Goal: Information Seeking & Learning: Learn about a topic

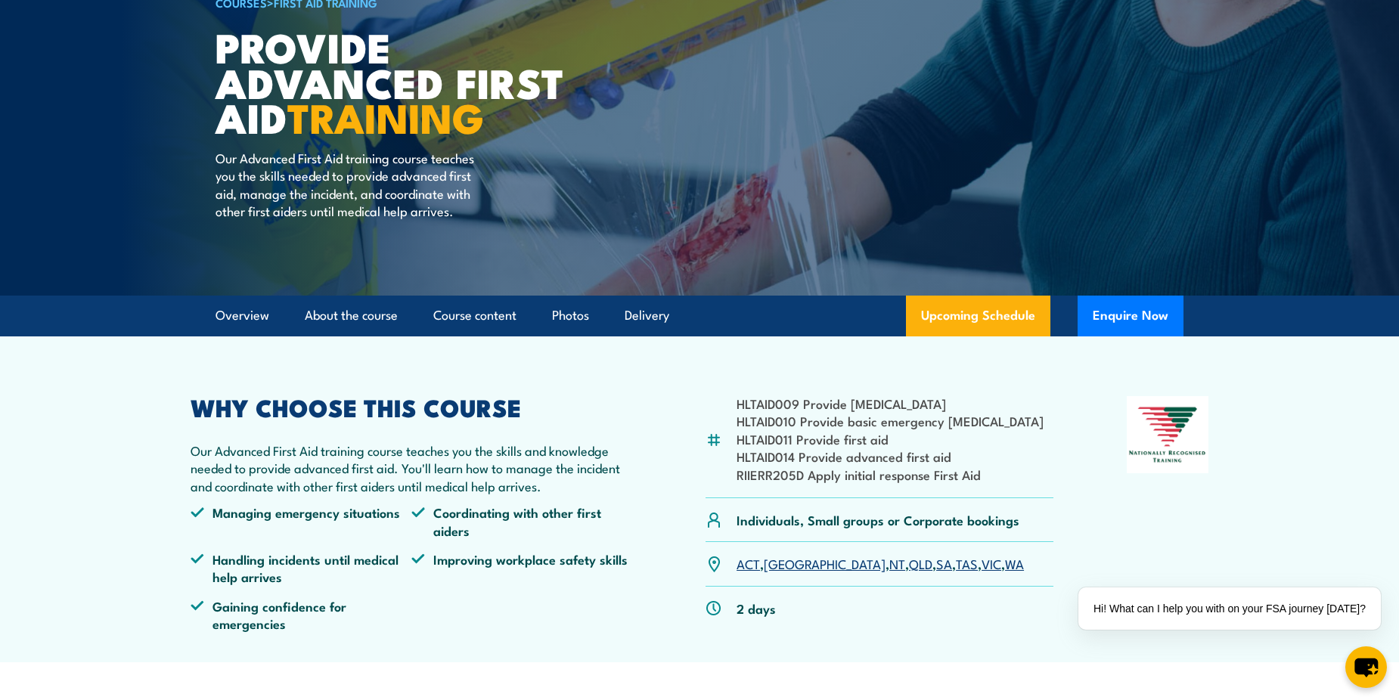
scroll to position [151, 0]
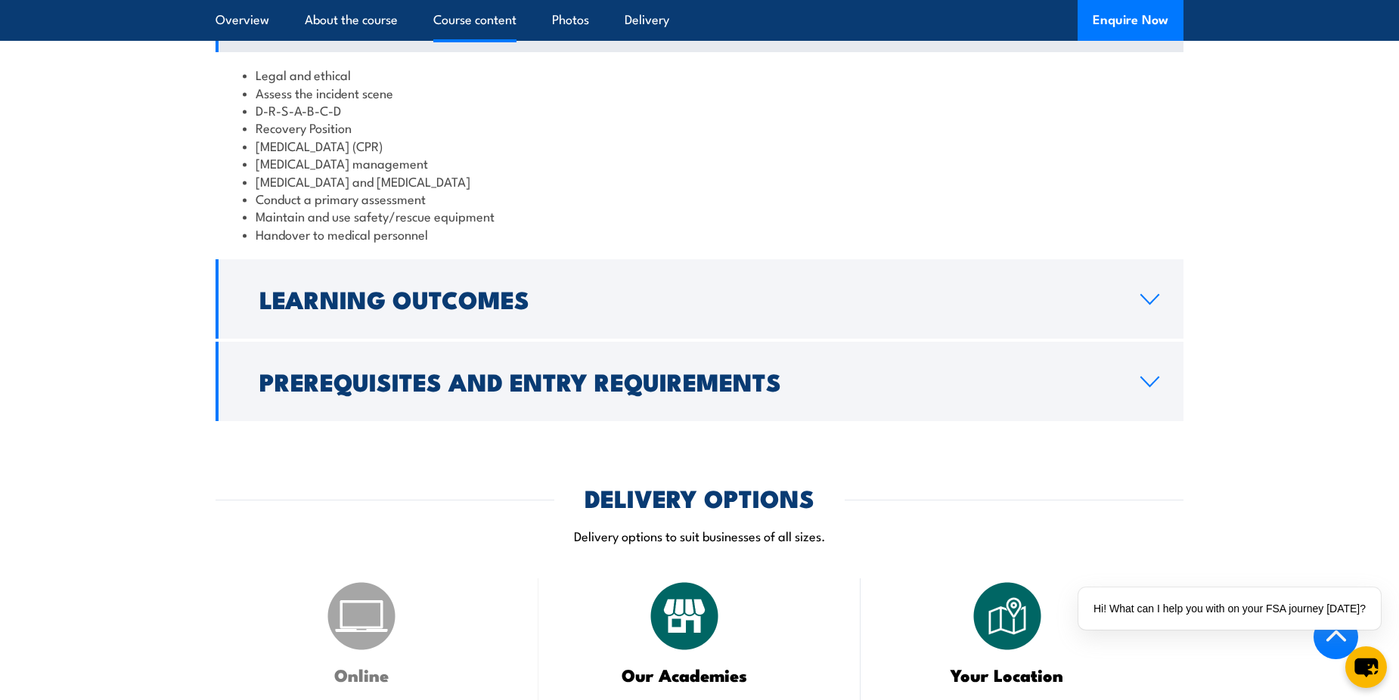
scroll to position [1437, 0]
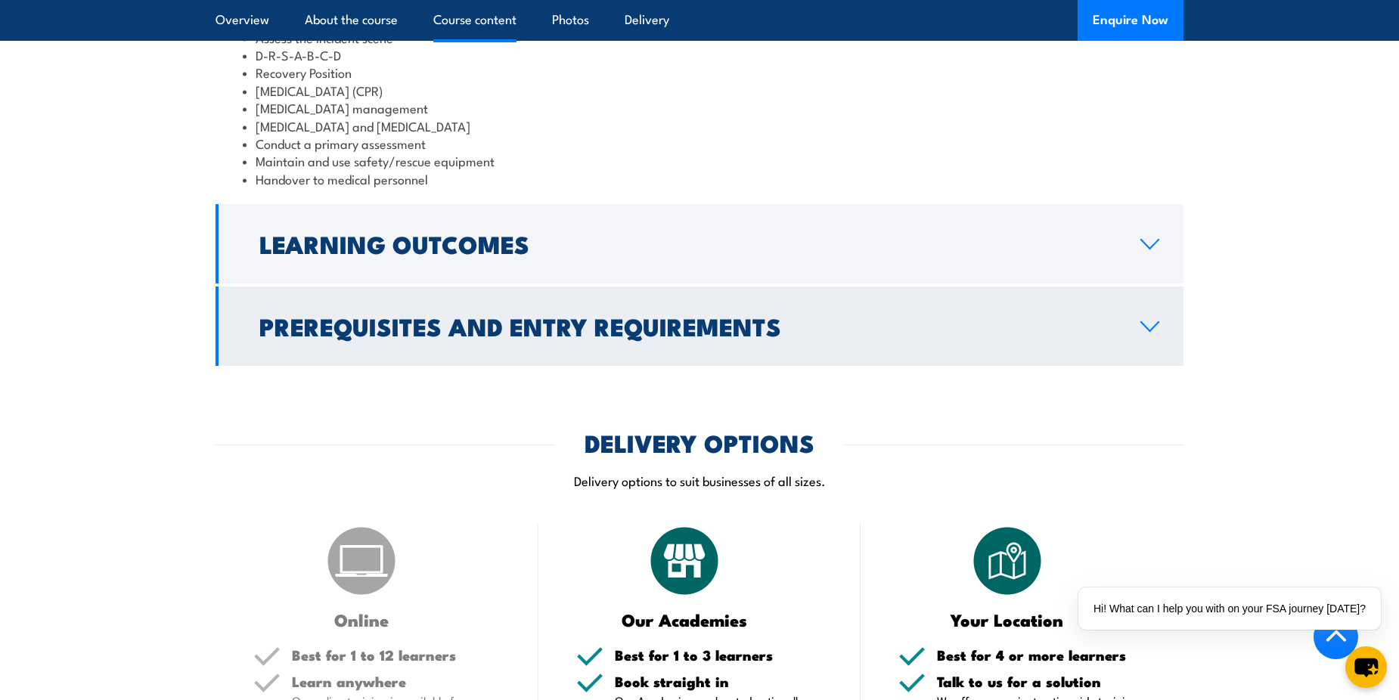
click at [769, 340] on link "Prerequisites and Entry Requirements" at bounding box center [700, 326] width 968 height 79
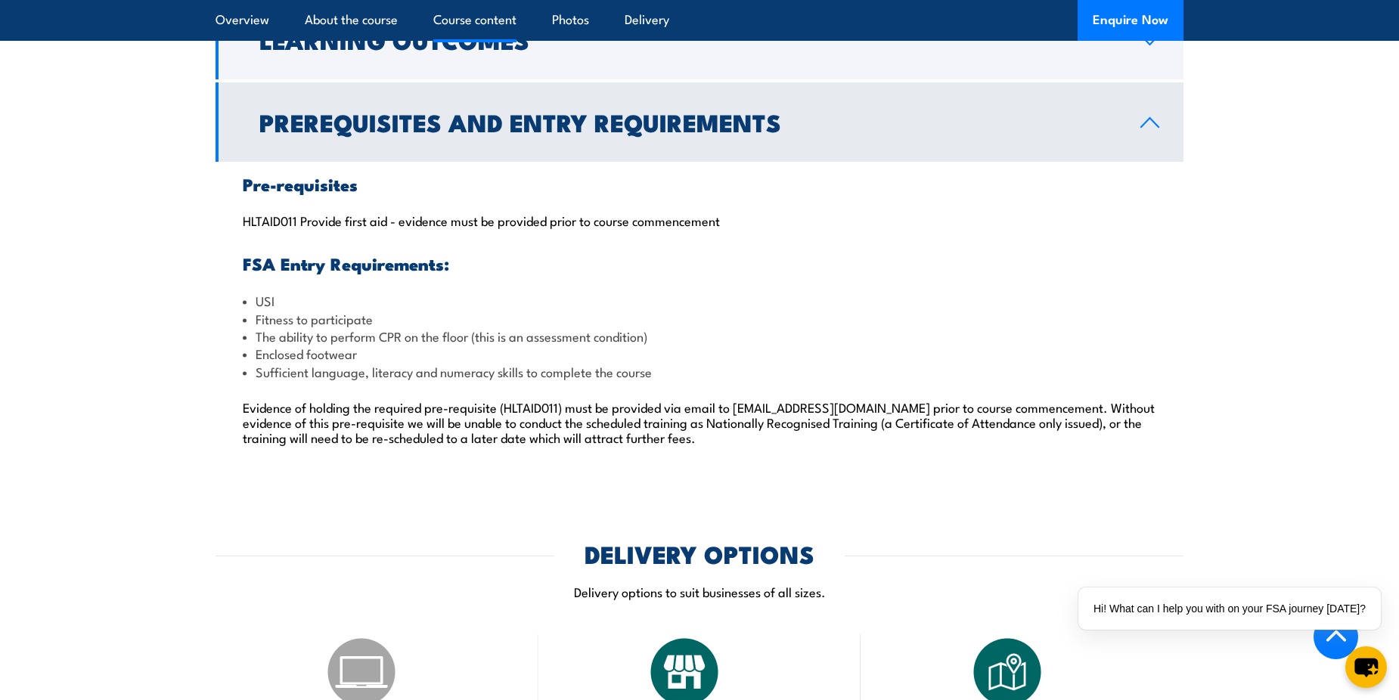
click at [757, 132] on h2 "Prerequisites and Entry Requirements" at bounding box center [687, 121] width 857 height 21
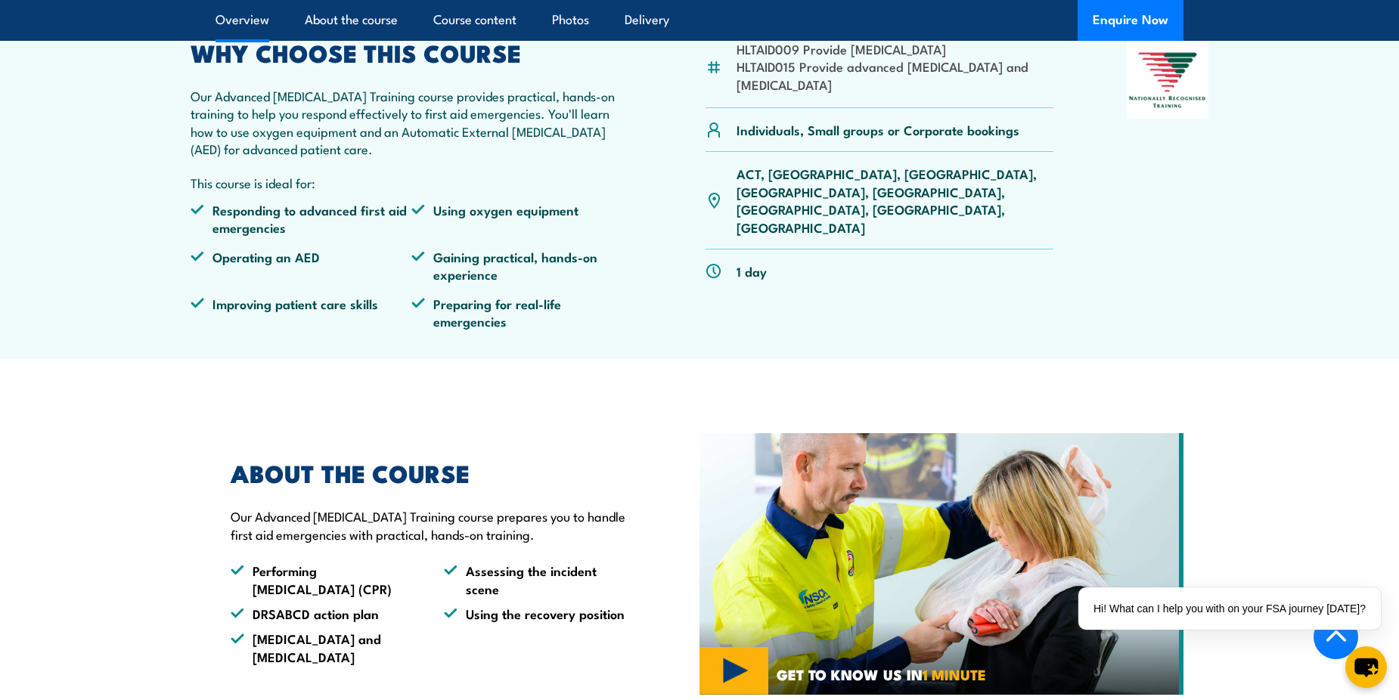
scroll to position [126, 0]
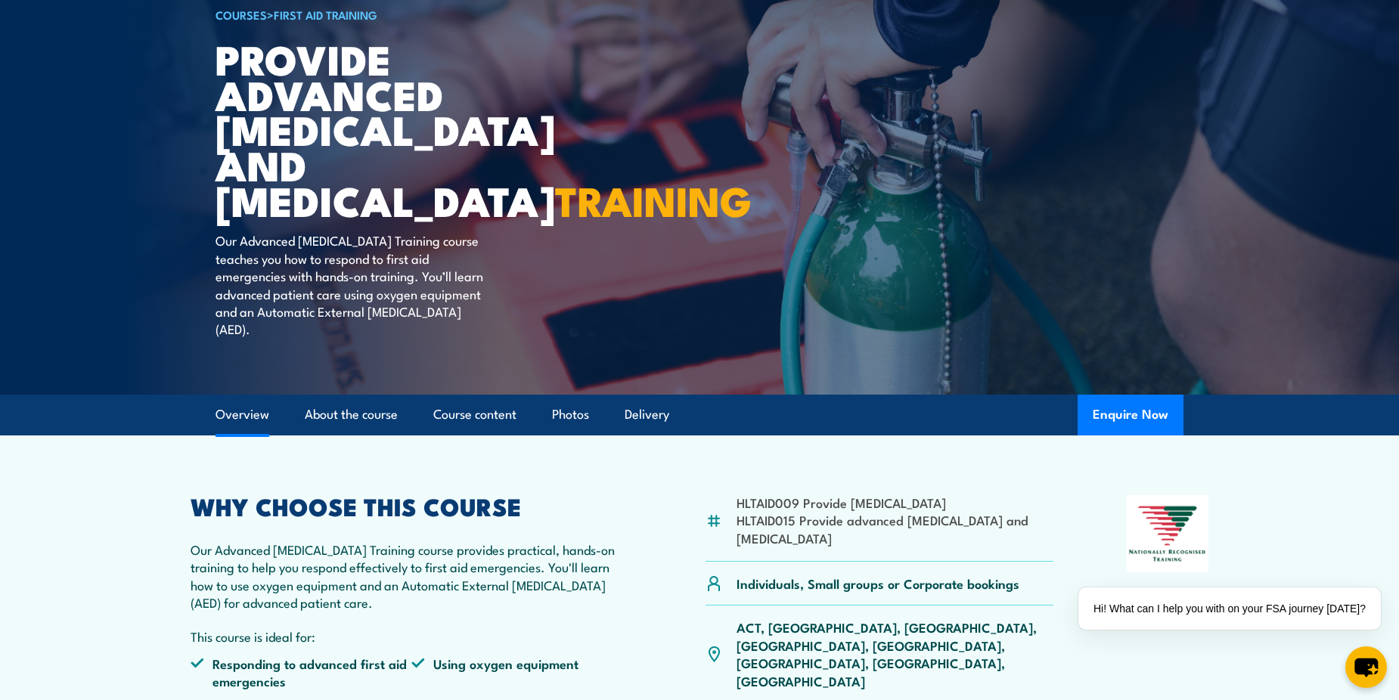
click at [226, 427] on link "Overview" at bounding box center [243, 415] width 54 height 40
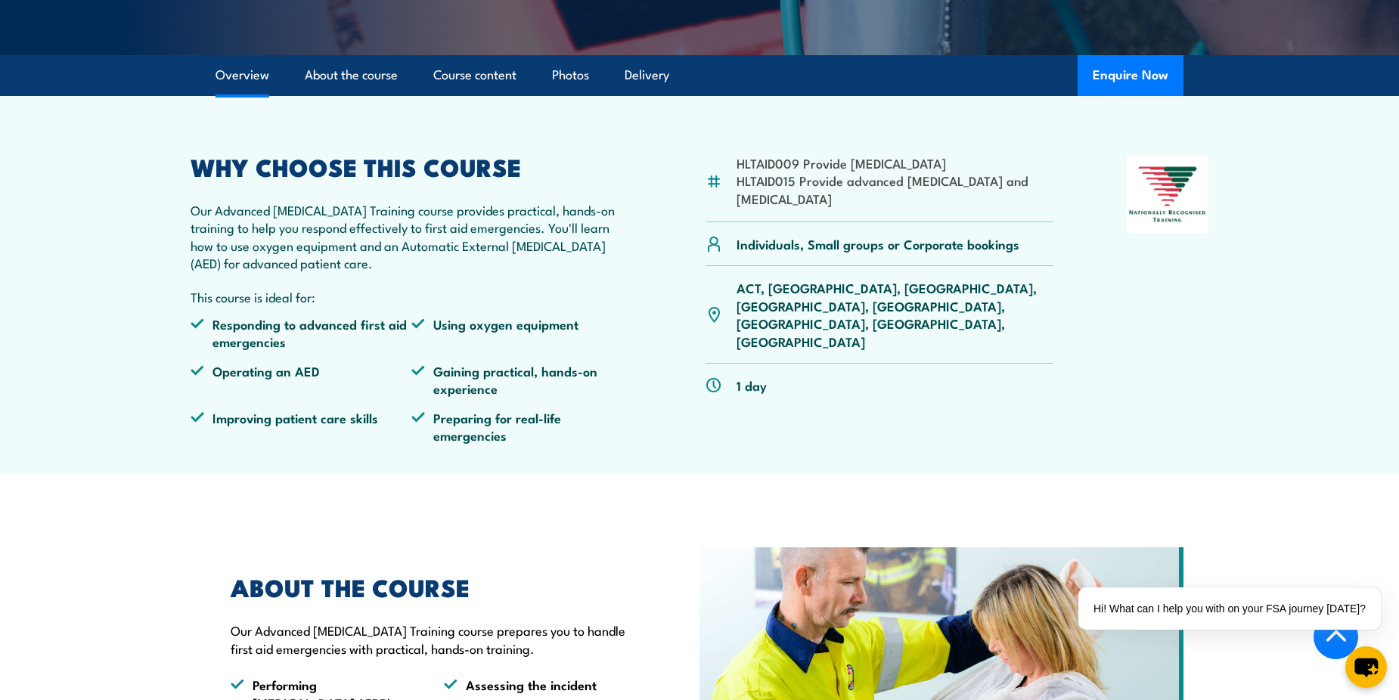
scroll to position [485, 0]
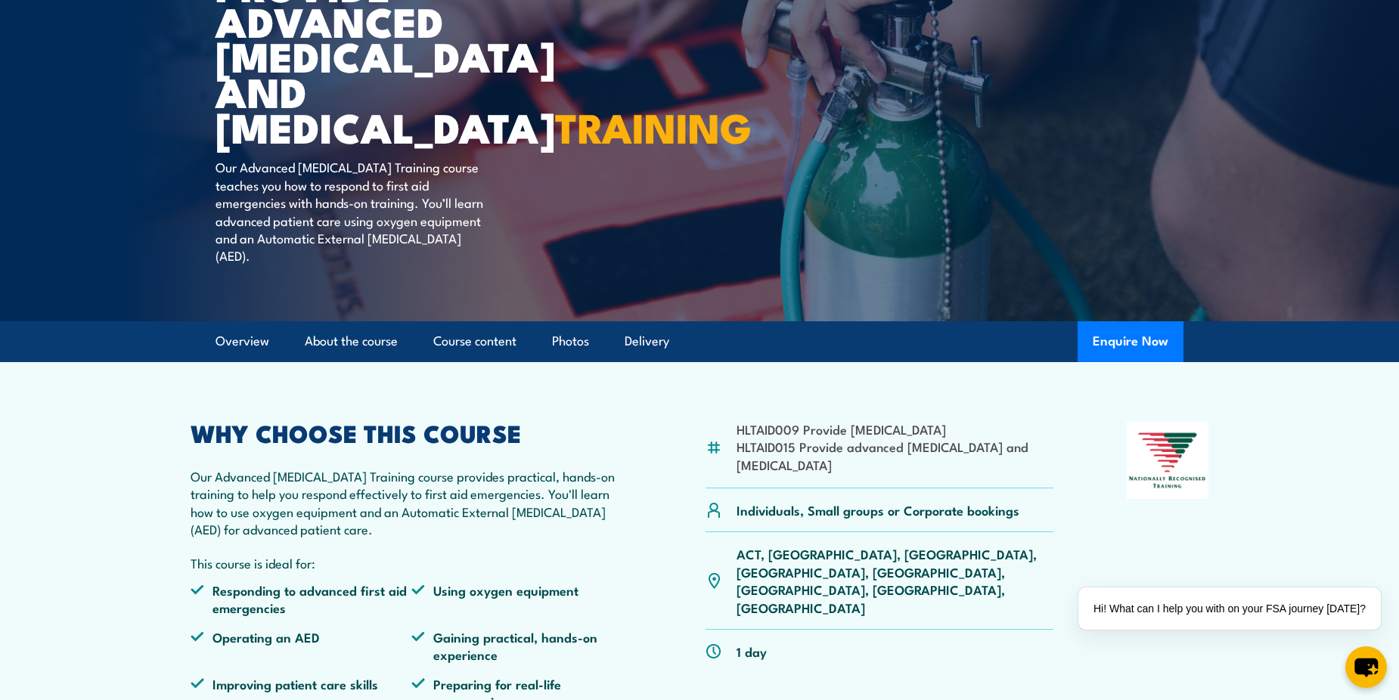
scroll to position [196, 0]
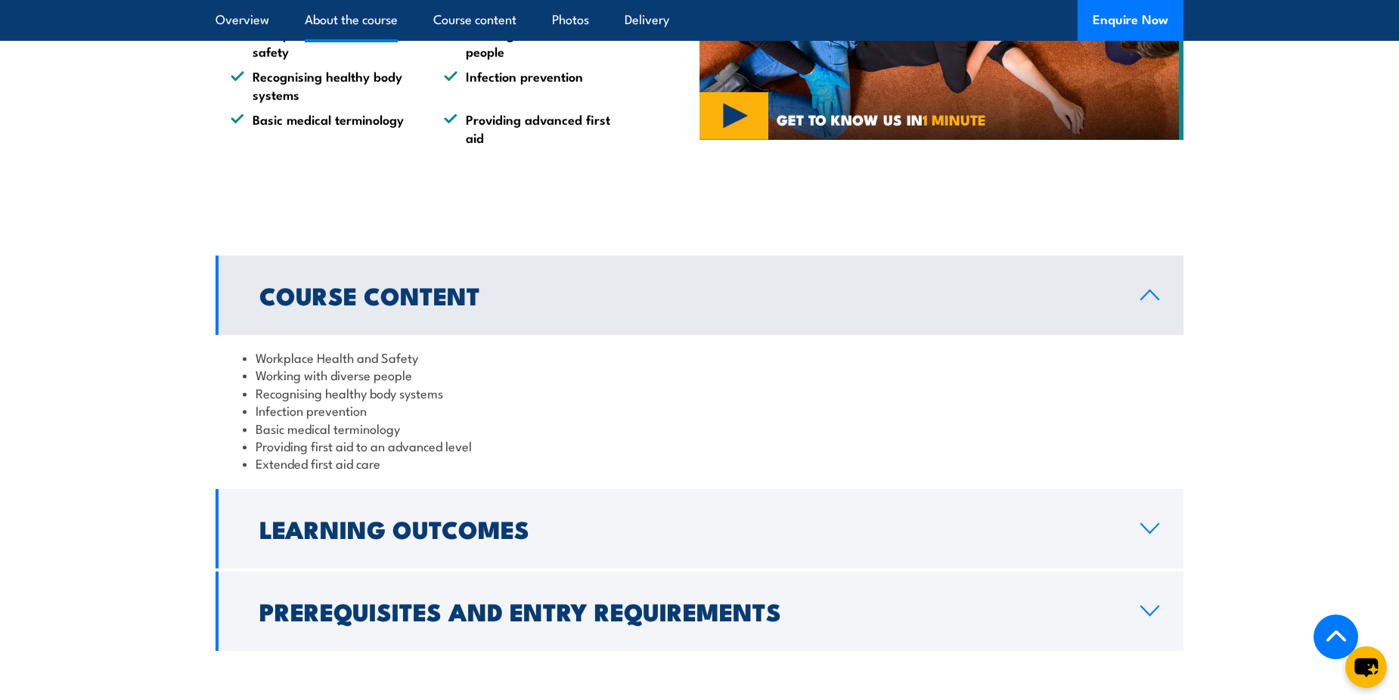
scroll to position [1210, 0]
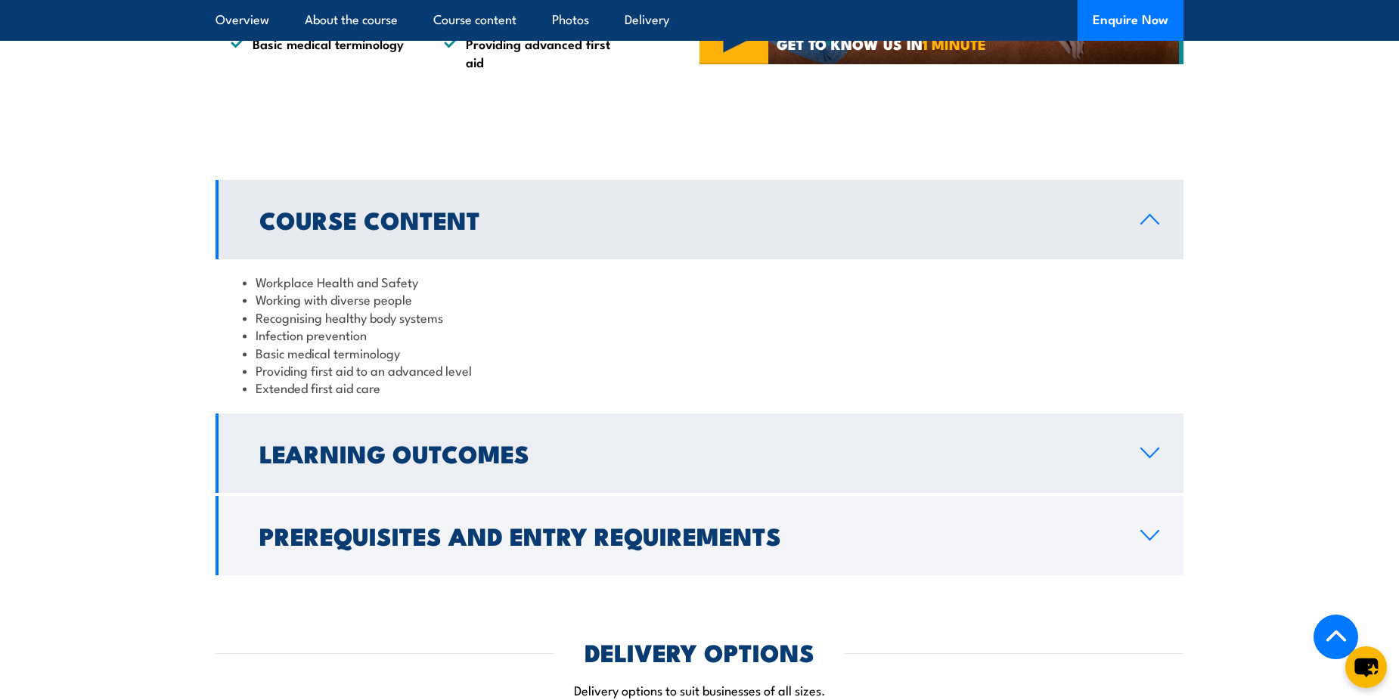
click at [593, 470] on link "Learning Outcomes" at bounding box center [700, 453] width 968 height 79
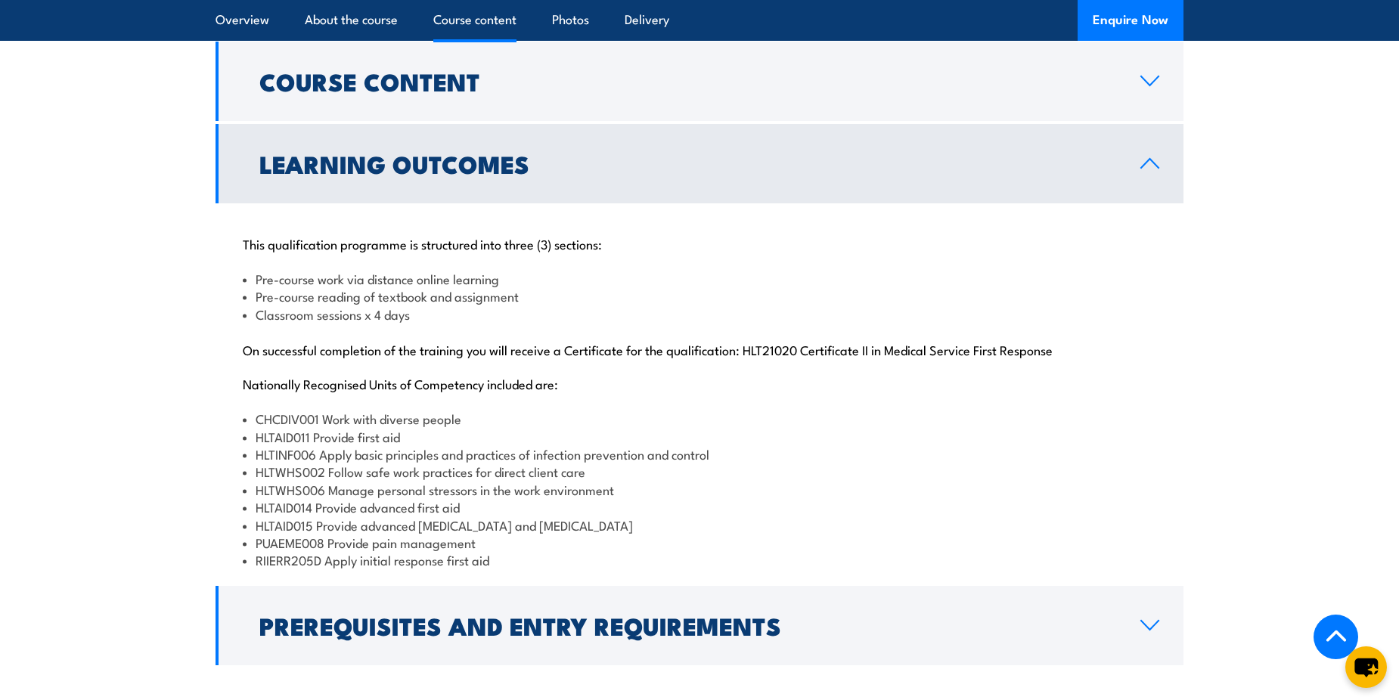
scroll to position [1362, 0]
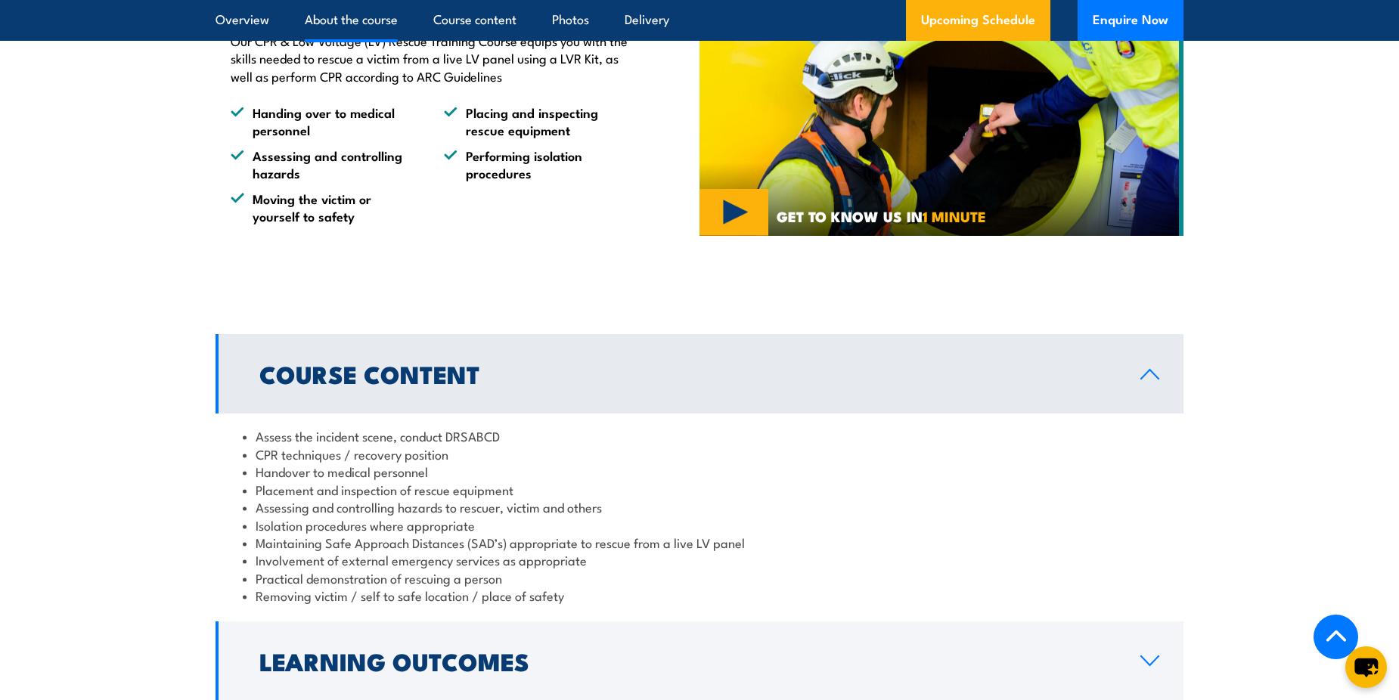
scroll to position [1286, 0]
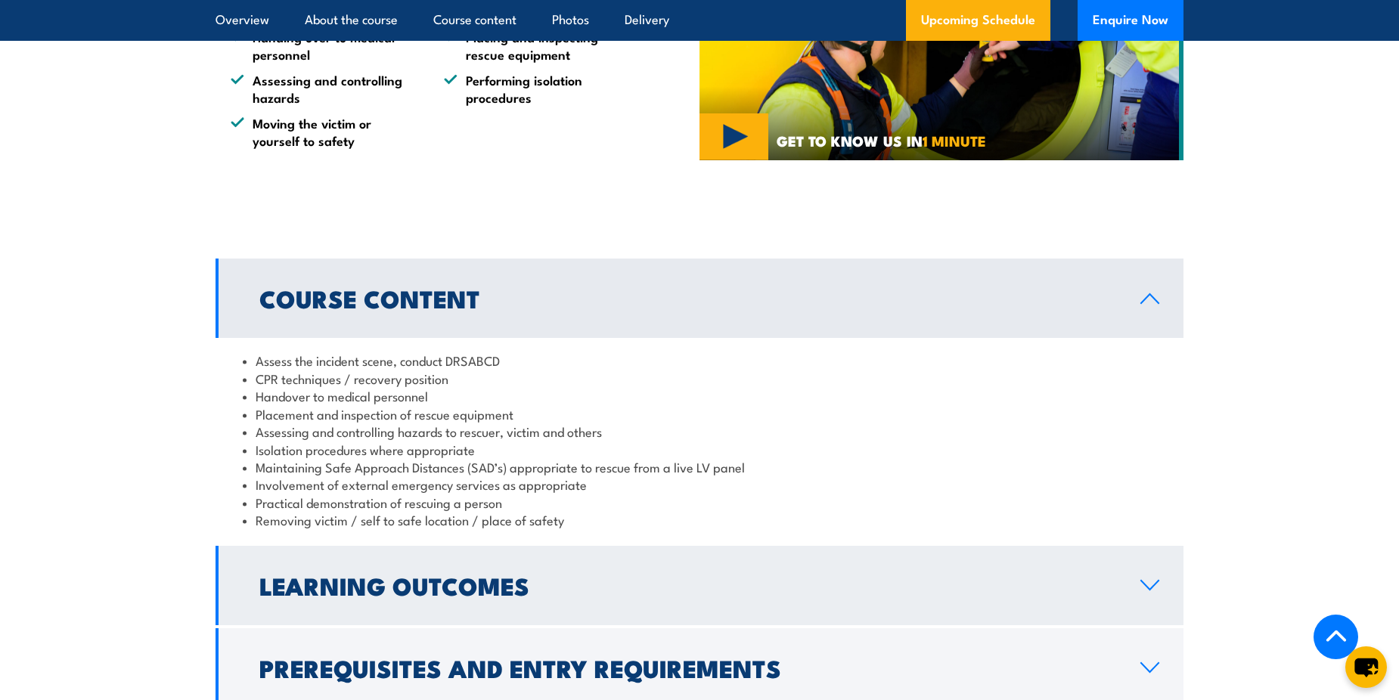
click at [551, 575] on h2 "Learning Outcomes" at bounding box center [687, 585] width 857 height 21
